Goal: Information Seeking & Learning: Check status

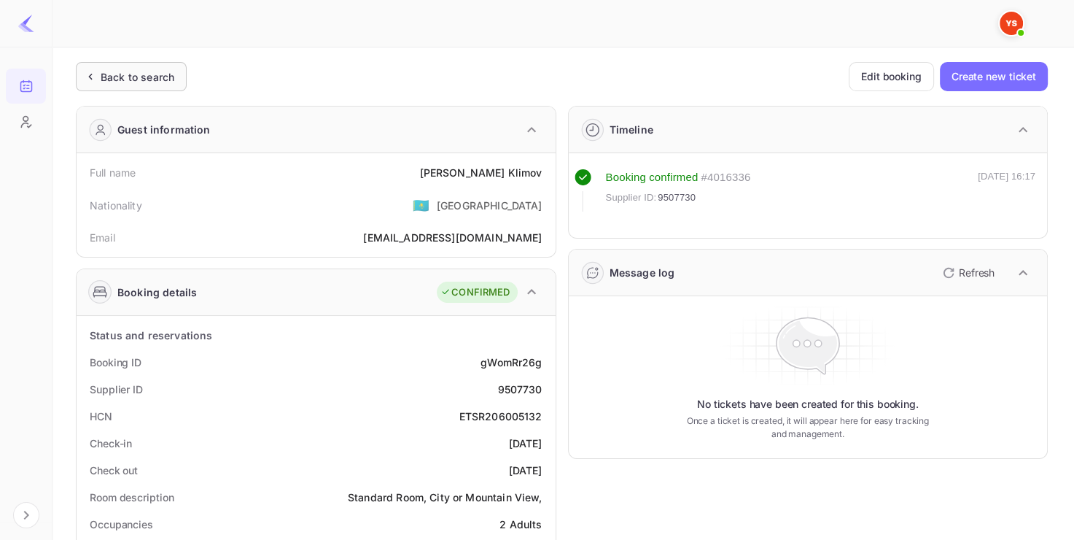
click at [167, 73] on div "Back to search" at bounding box center [138, 76] width 74 height 15
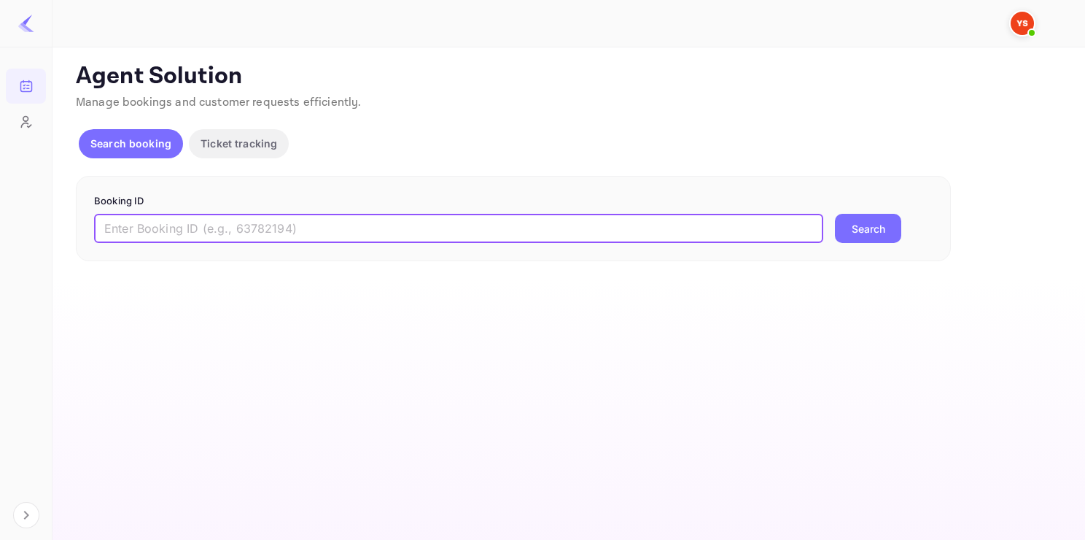
click at [210, 222] on input "text" at bounding box center [458, 228] width 729 height 29
paste input "9138483"
type input "9138483"
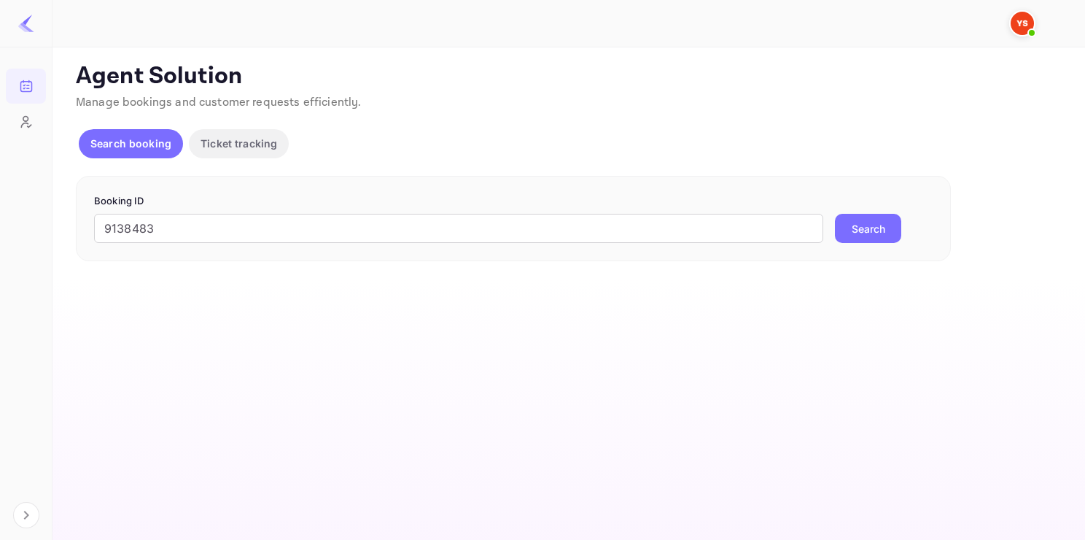
click at [867, 219] on button "Search" at bounding box center [868, 228] width 66 height 29
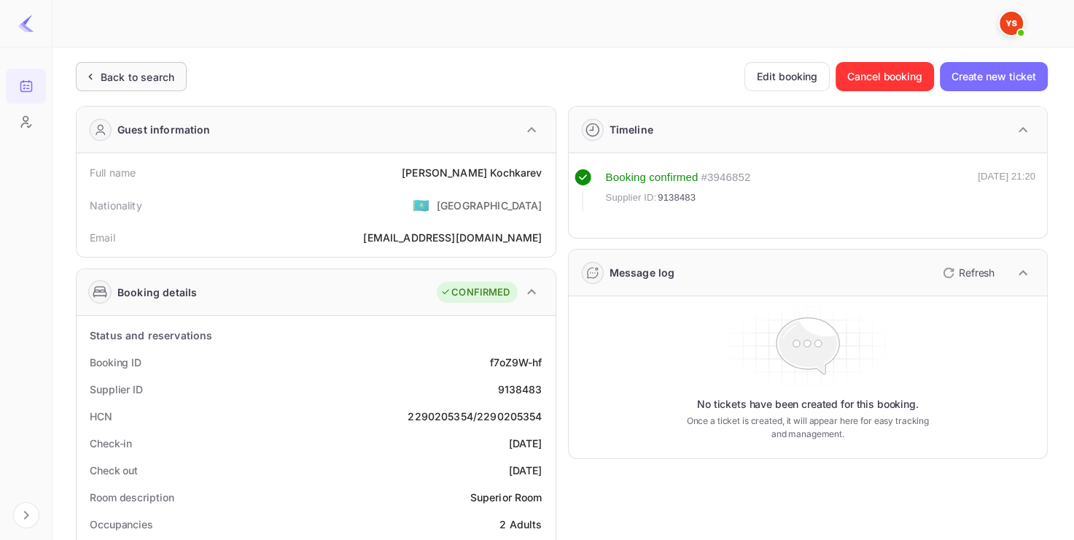
click at [144, 80] on div "Back to search" at bounding box center [138, 76] width 74 height 15
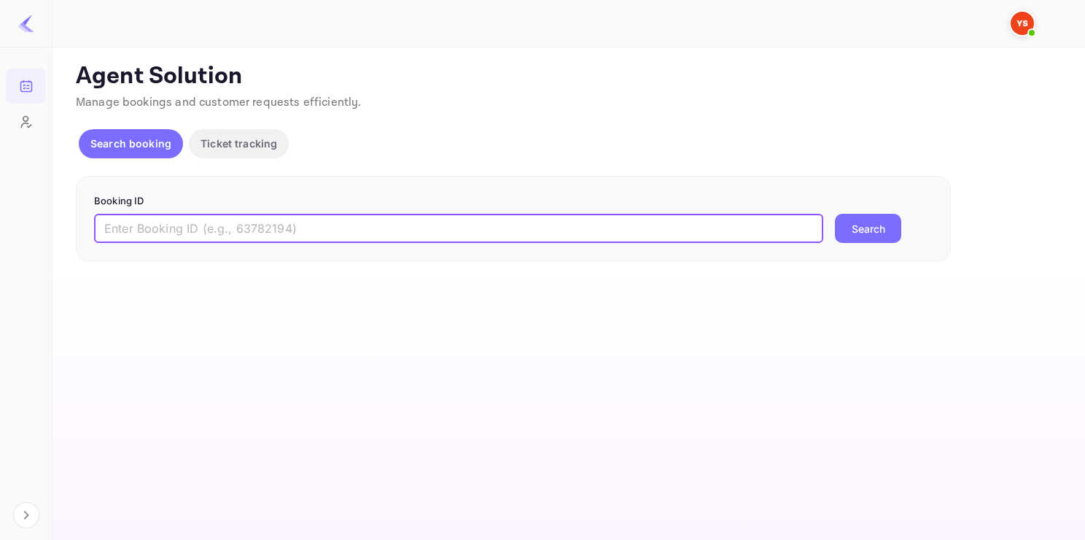
paste input "9645265"
click at [247, 230] on input "9645265" at bounding box center [458, 228] width 729 height 29
type input "9645265"
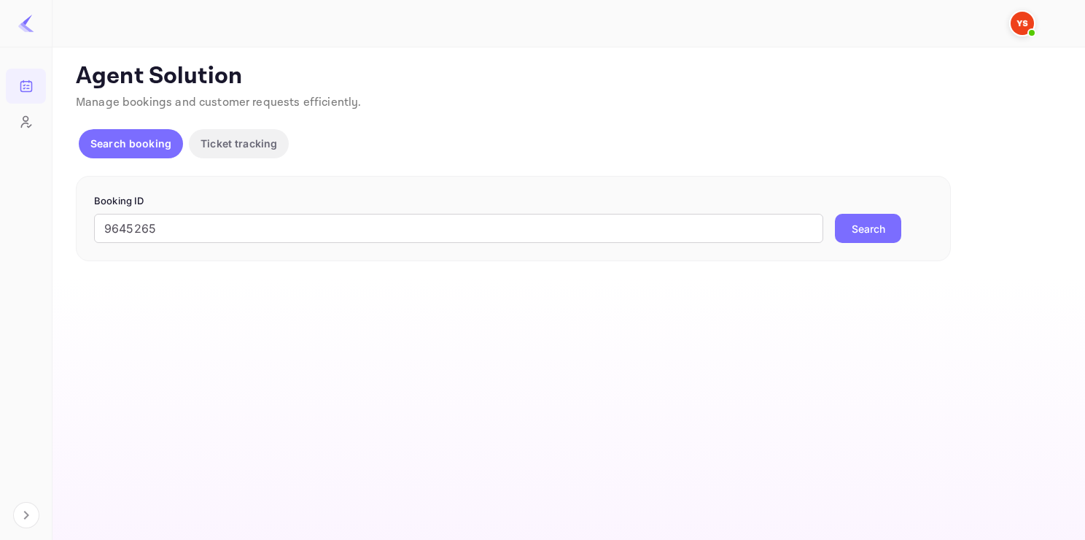
click at [878, 227] on button "Search" at bounding box center [868, 228] width 66 height 29
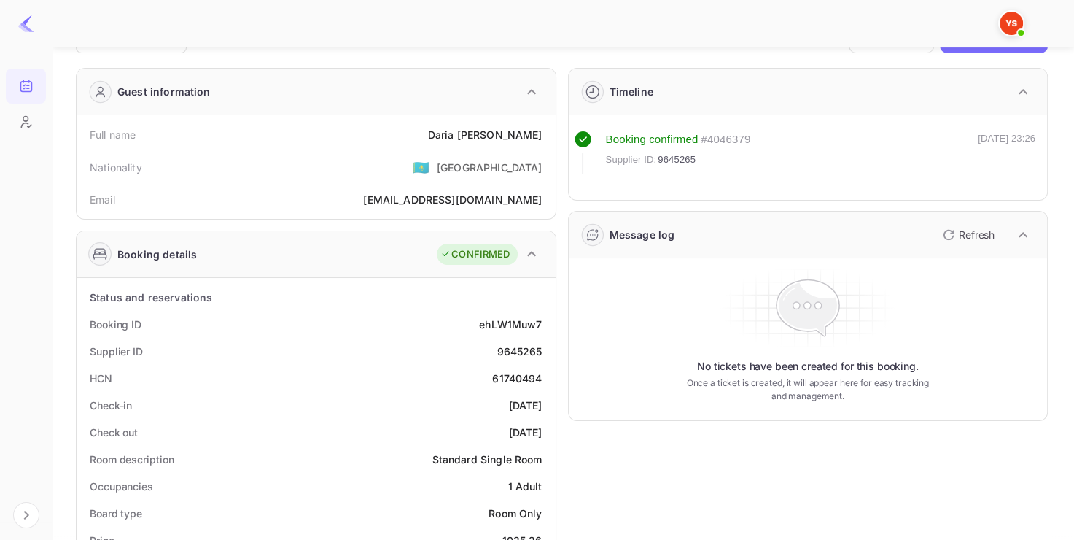
scroll to position [40, 0]
